Goal: Navigation & Orientation: Go to known website

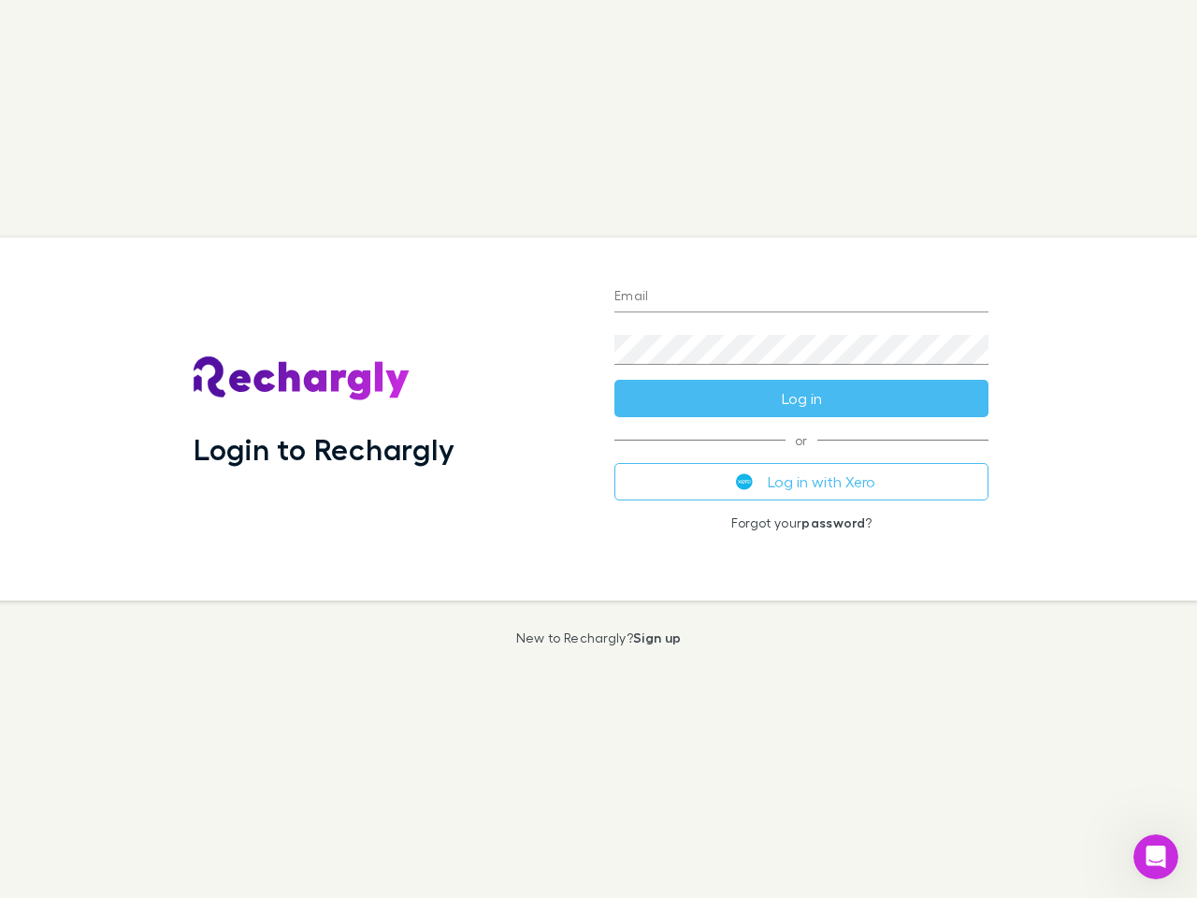
click at [599, 449] on div "Login to Rechargly" at bounding box center [389, 419] width 421 height 363
click at [802, 297] on input "Email" at bounding box center [802, 297] width 374 height 30
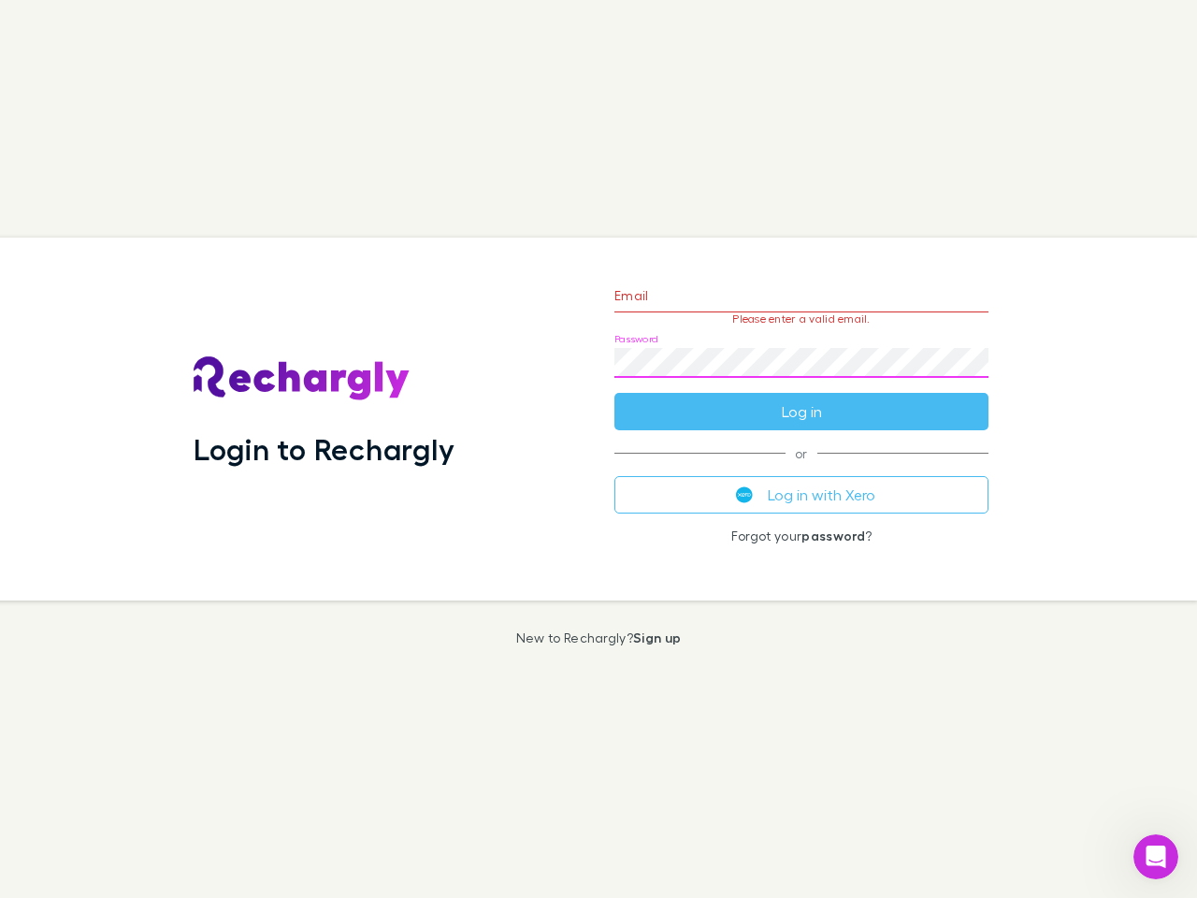
click at [802, 398] on form "Email Please enter a valid email. Password Log in" at bounding box center [802, 349] width 374 height 163
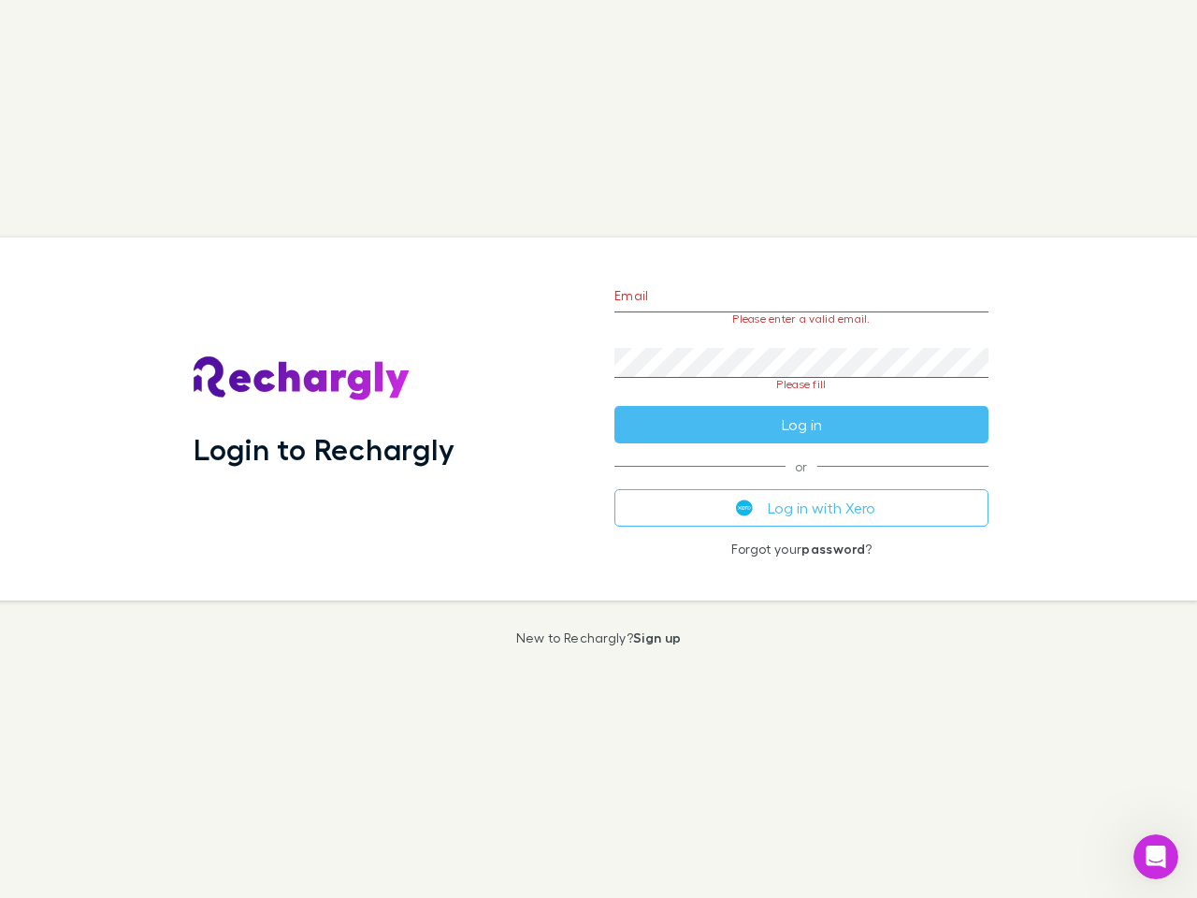
click at [802, 482] on div "Email Please enter a valid email. Password Please fill Log in or Log in with Xe…" at bounding box center [802, 419] width 404 height 363
click at [1156, 857] on icon "Open Intercom Messenger" at bounding box center [1156, 857] width 31 height 31
